Goal: Check status: Check status

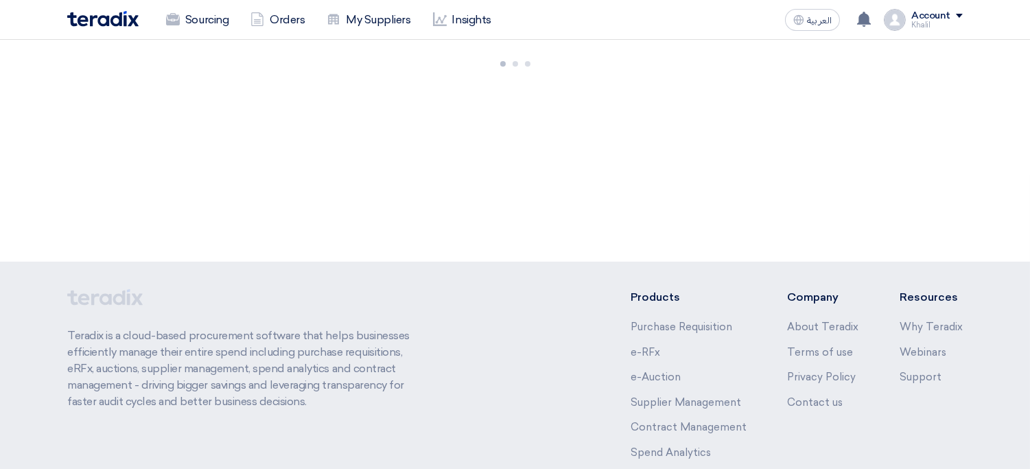
click at [204, 20] on link "Sourcing" at bounding box center [197, 20] width 84 height 30
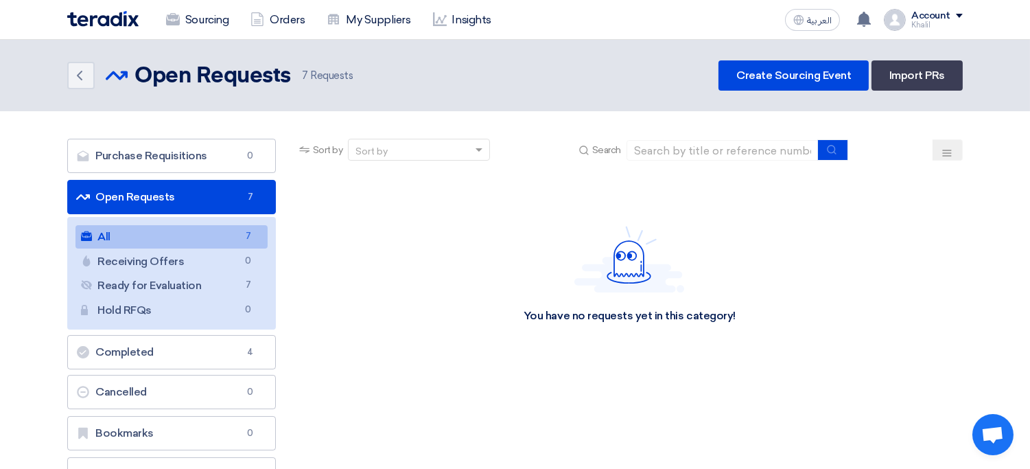
click at [213, 230] on link "All All 7" at bounding box center [171, 236] width 192 height 23
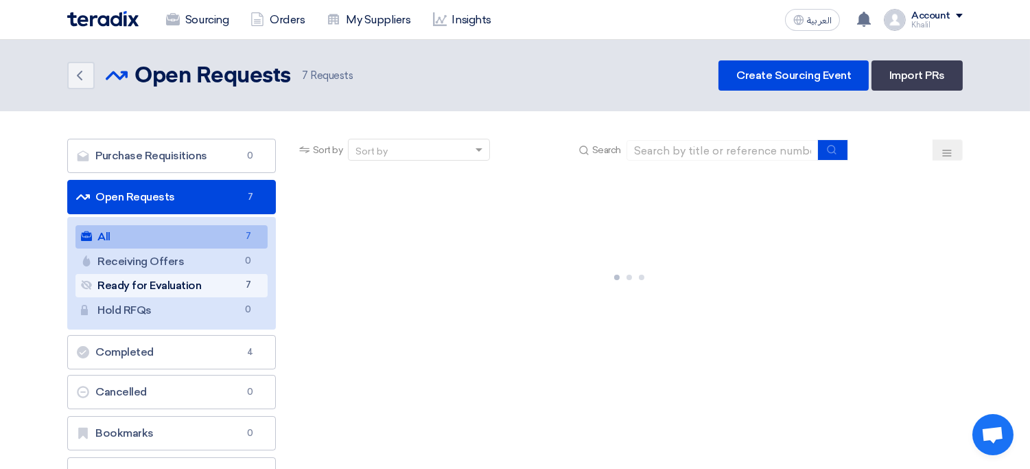
click at [207, 294] on link "Ready for Evaluation Ready for Evaluation 7" at bounding box center [171, 285] width 192 height 23
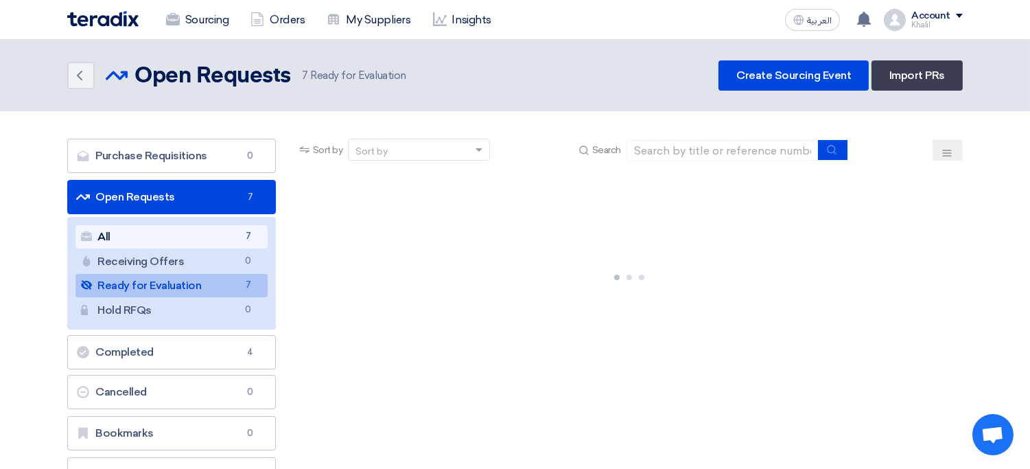
click at [170, 227] on link "All All 7" at bounding box center [171, 236] width 192 height 23
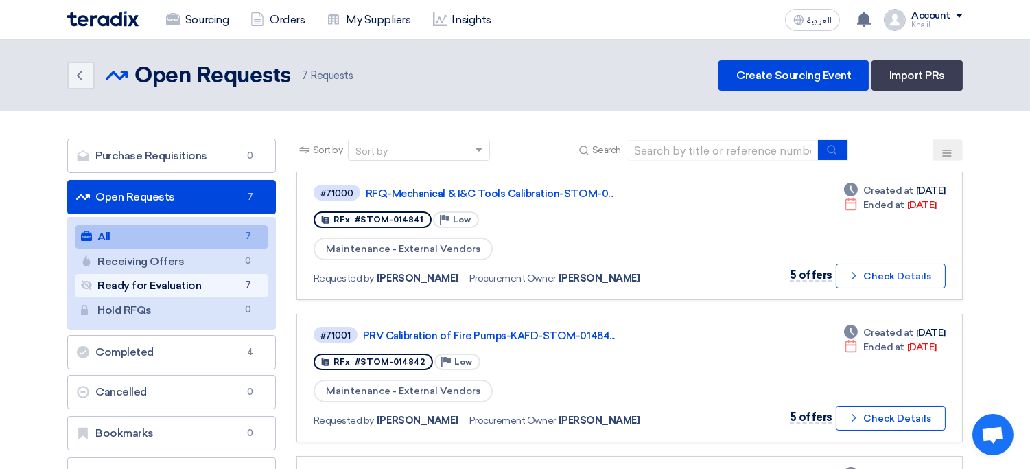
click at [216, 285] on link "Ready for Evaluation Ready for Evaluation 7" at bounding box center [171, 285] width 192 height 23
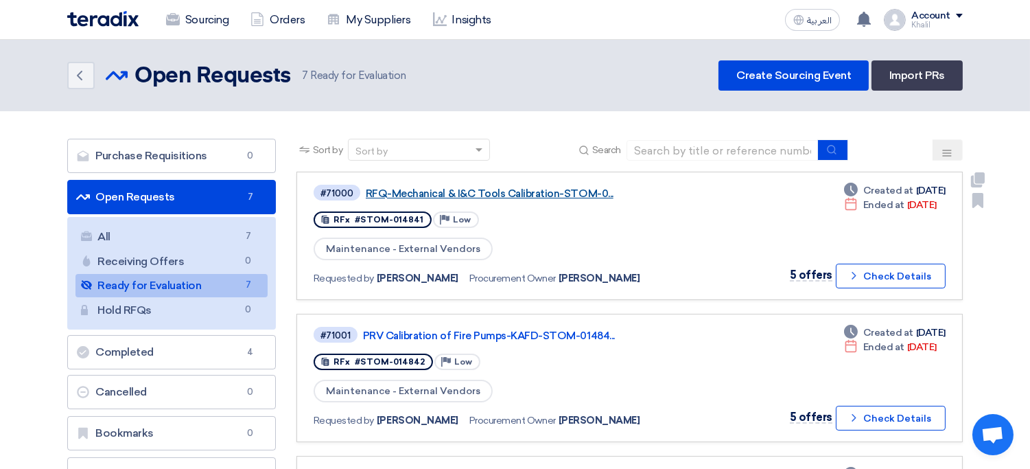
click at [493, 197] on link "RFQ-Mechanical & I&C Tools Calibration-STOM-0..." at bounding box center [537, 193] width 343 height 12
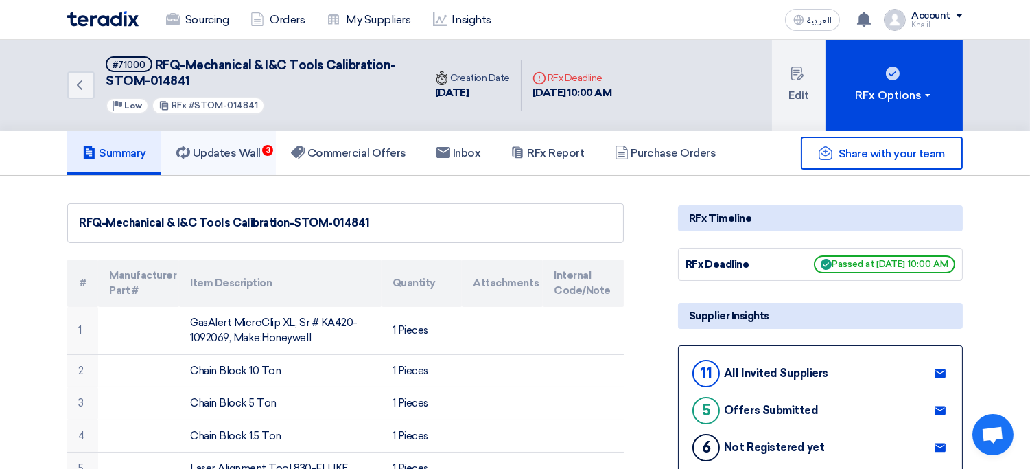
click at [261, 154] on h5 "Updates Wall 3" at bounding box center [218, 153] width 84 height 14
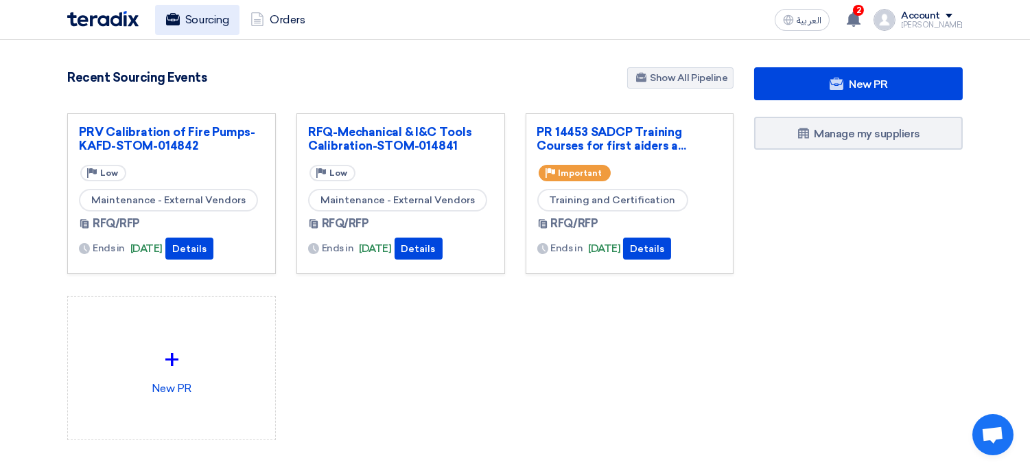
click at [202, 21] on link "Sourcing" at bounding box center [197, 20] width 84 height 30
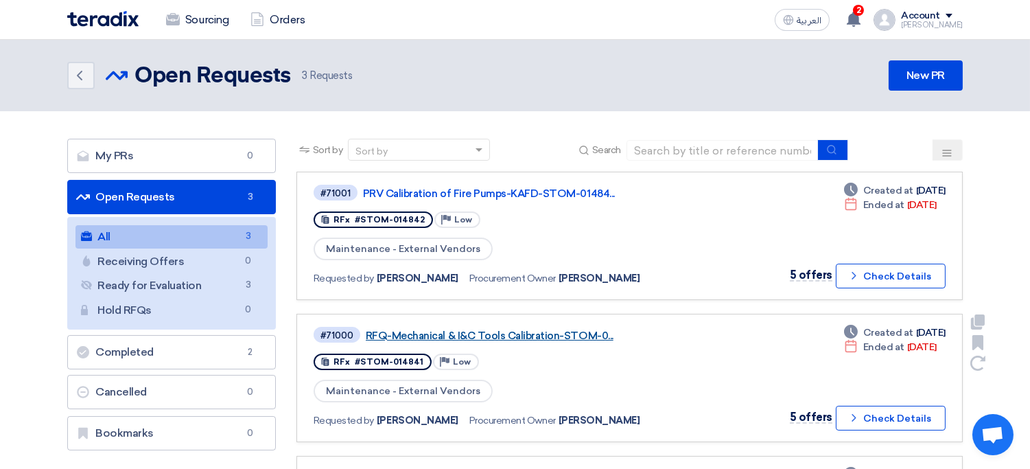
click at [547, 333] on link "RFQ-Mechanical & I&C Tools Calibration-STOM-0..." at bounding box center [537, 335] width 343 height 12
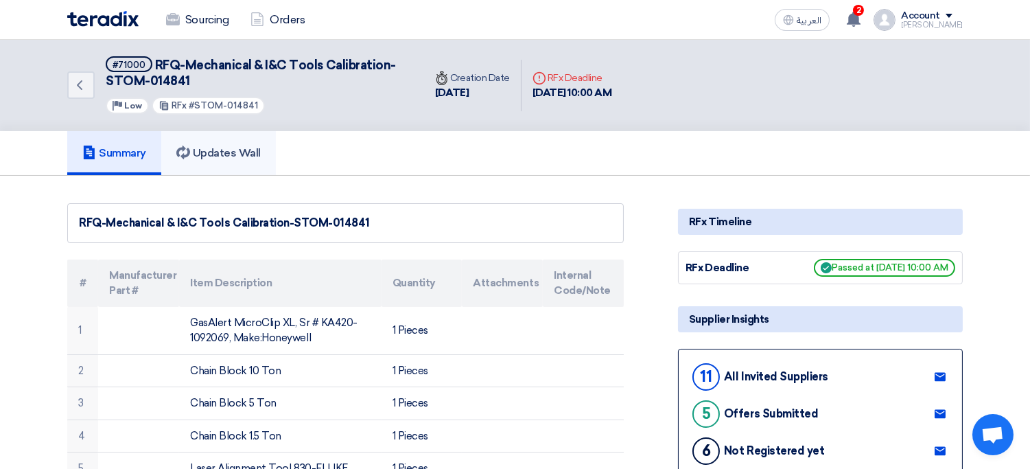
click at [220, 152] on h5 "Updates Wall" at bounding box center [218, 153] width 84 height 14
